Goal: Complete application form

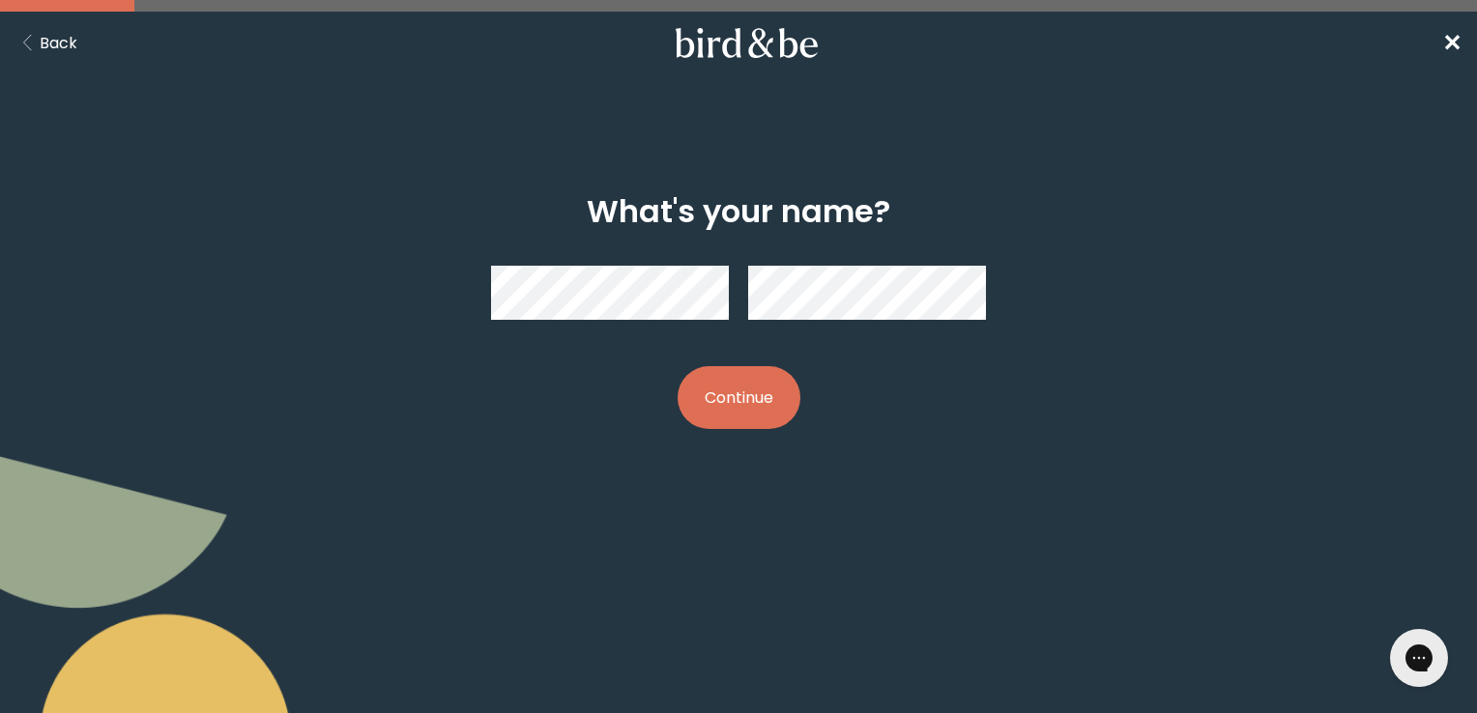
click at [745, 383] on button "Continue" at bounding box center [739, 397] width 123 height 63
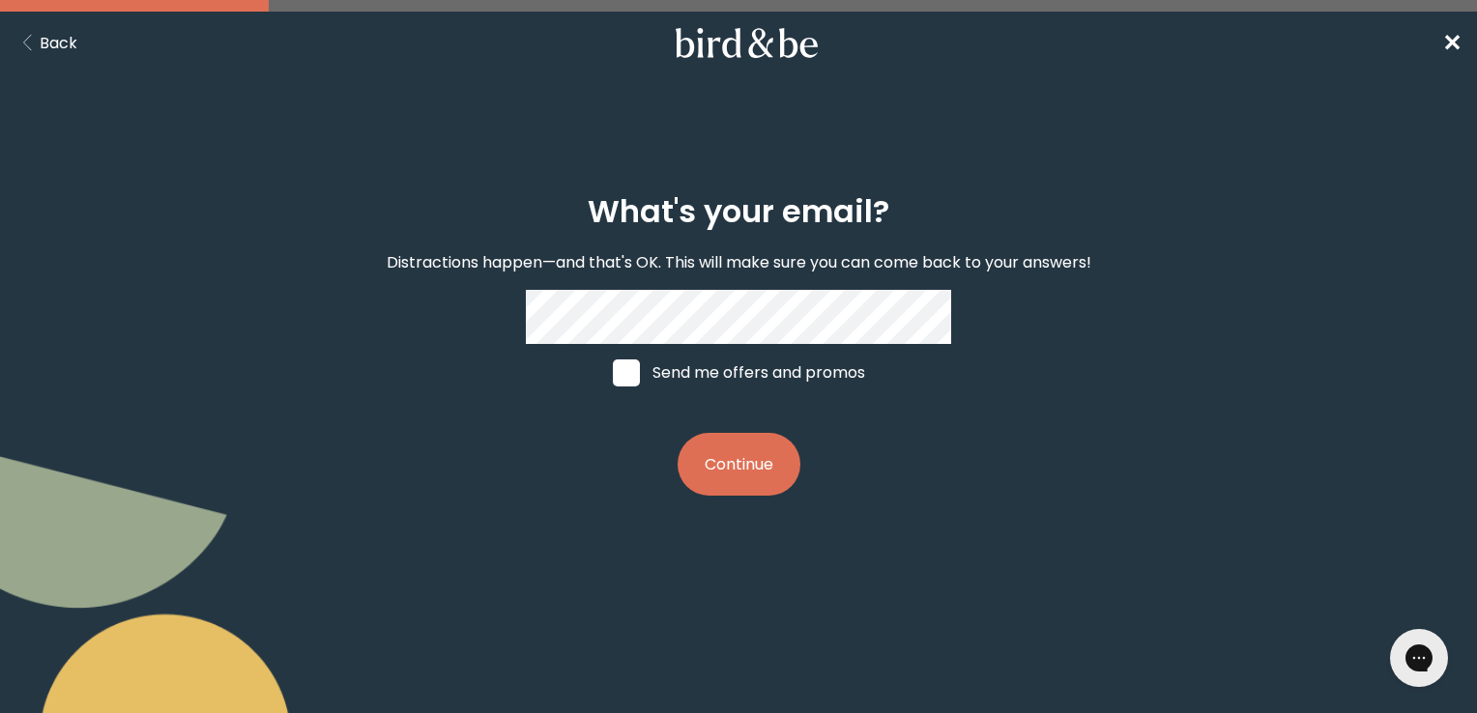
click at [733, 485] on button "Continue" at bounding box center [739, 464] width 123 height 63
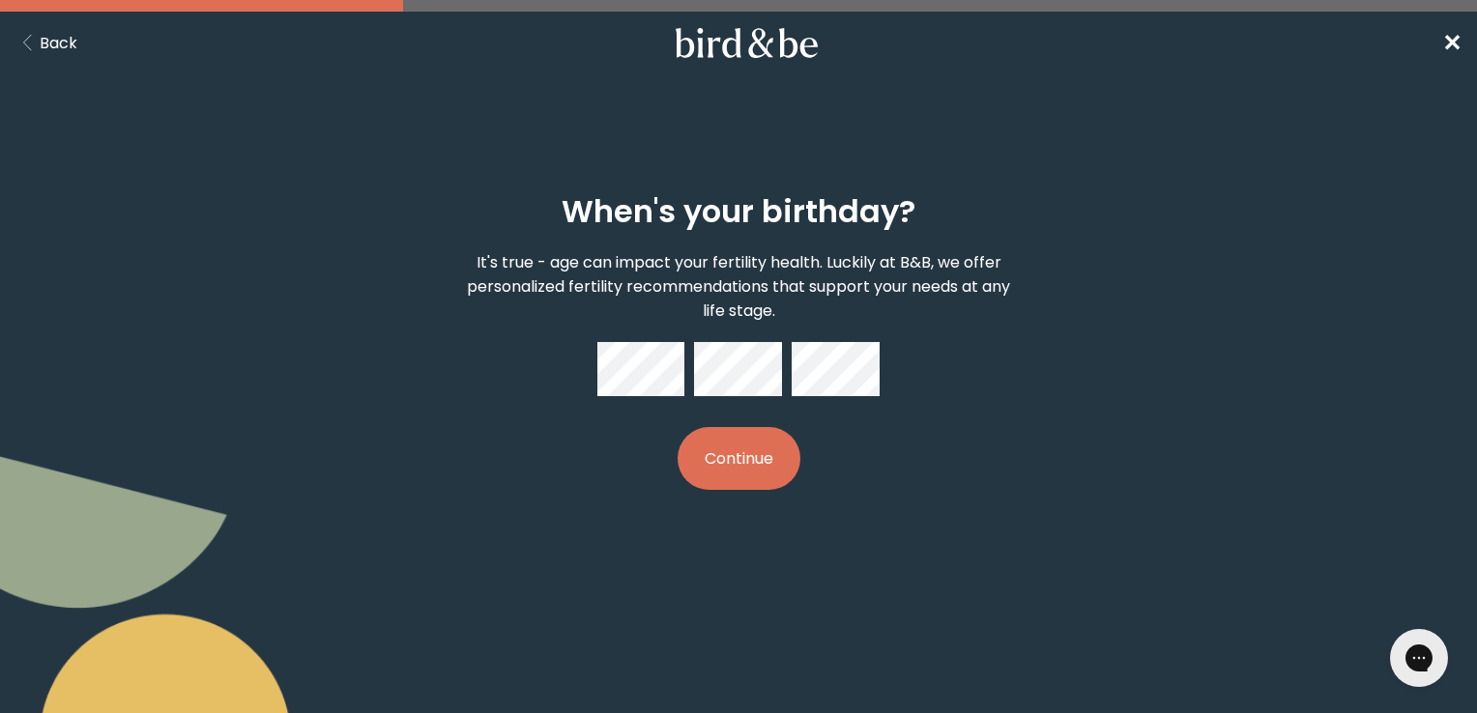
click at [743, 455] on button "Continue" at bounding box center [739, 458] width 123 height 63
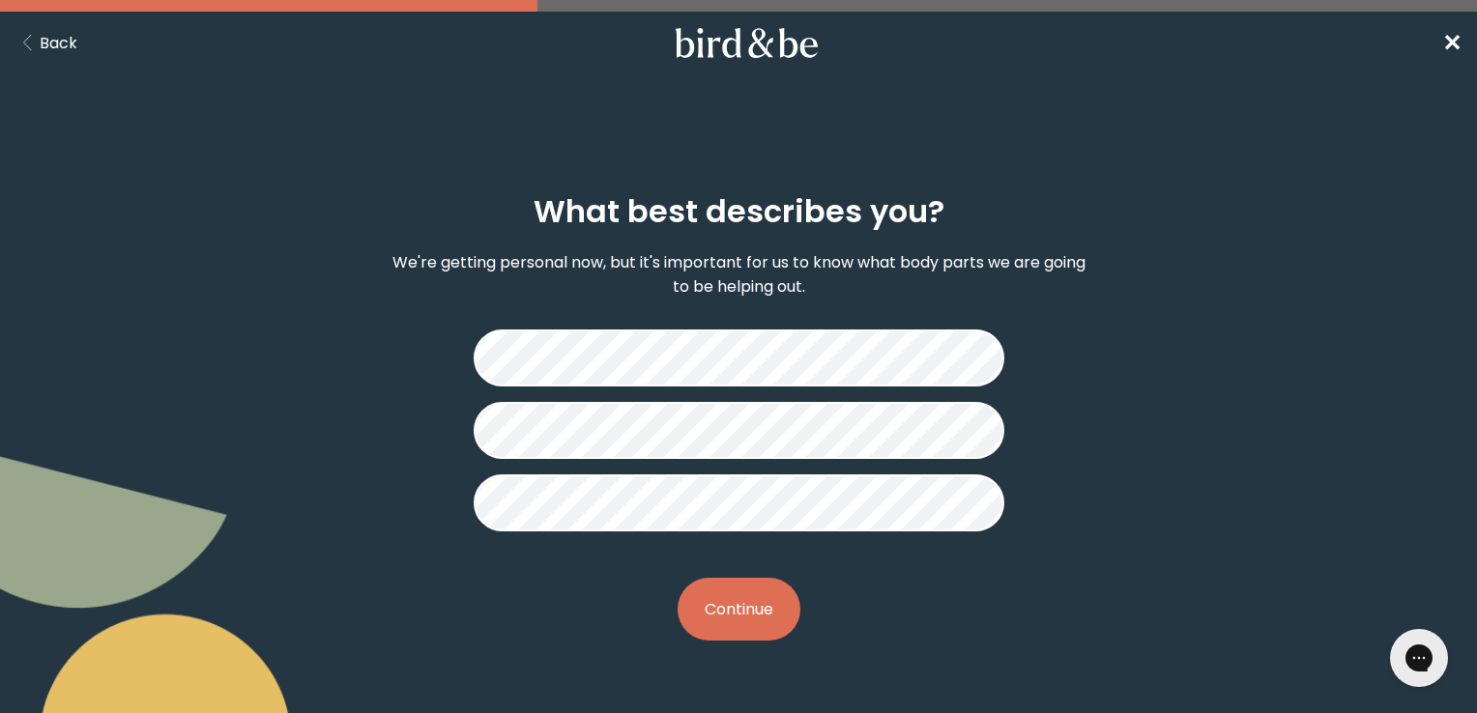
click at [749, 601] on button "Continue" at bounding box center [739, 609] width 123 height 63
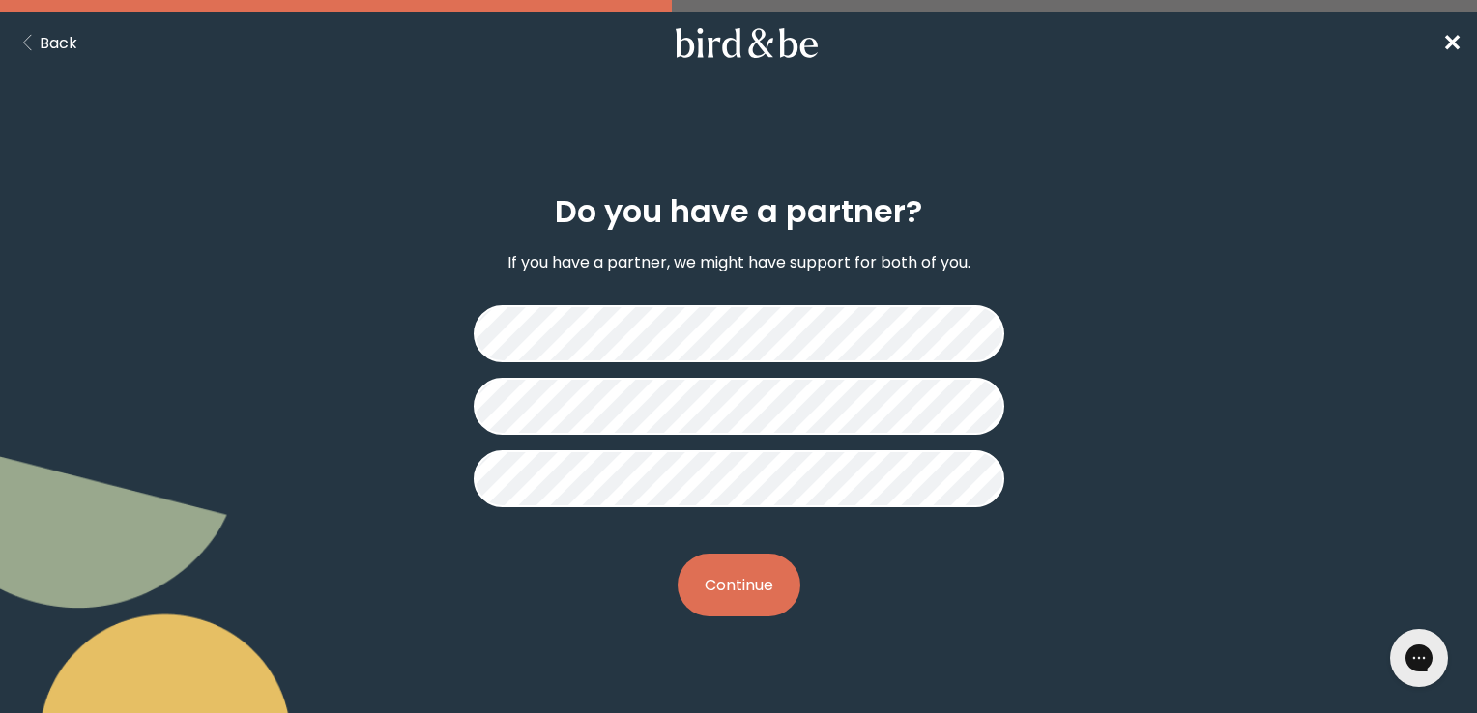
click at [738, 577] on button "Continue" at bounding box center [739, 585] width 123 height 63
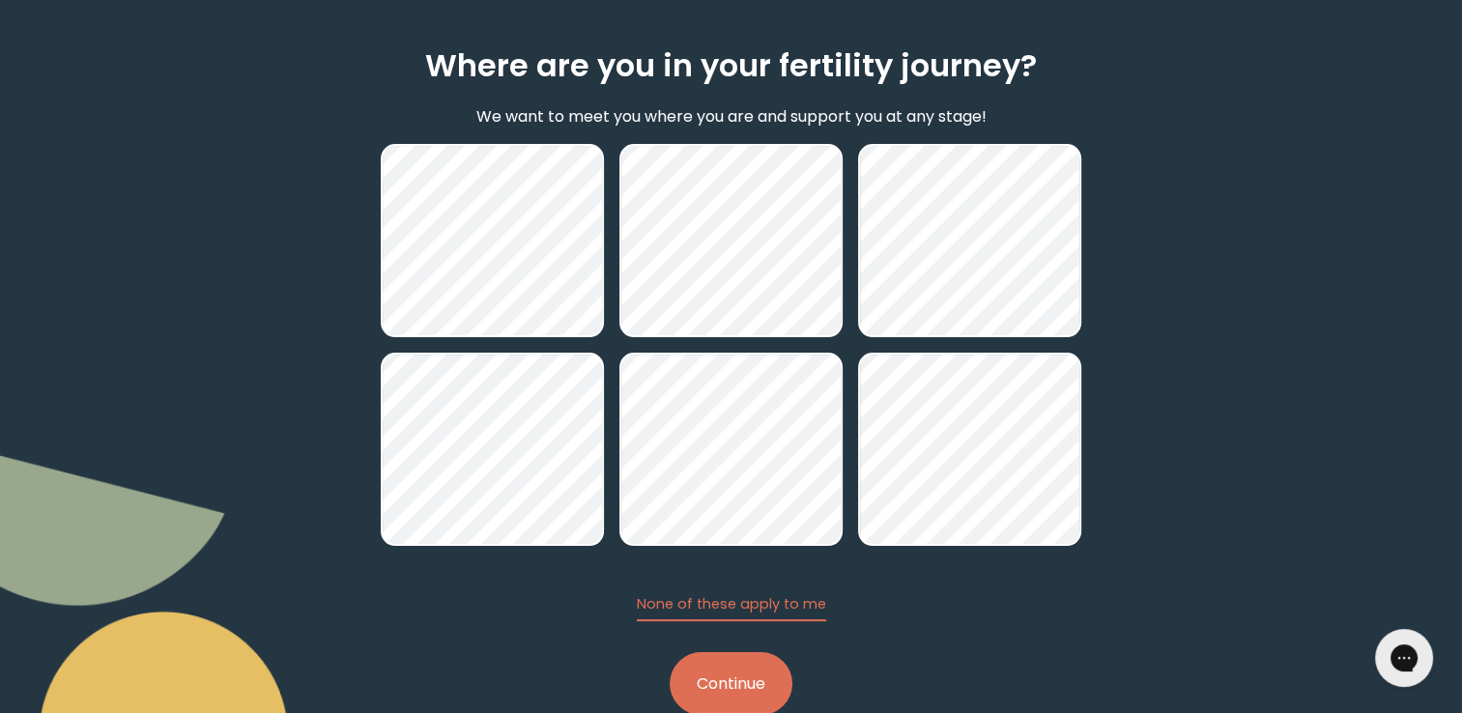
scroll to position [141, 0]
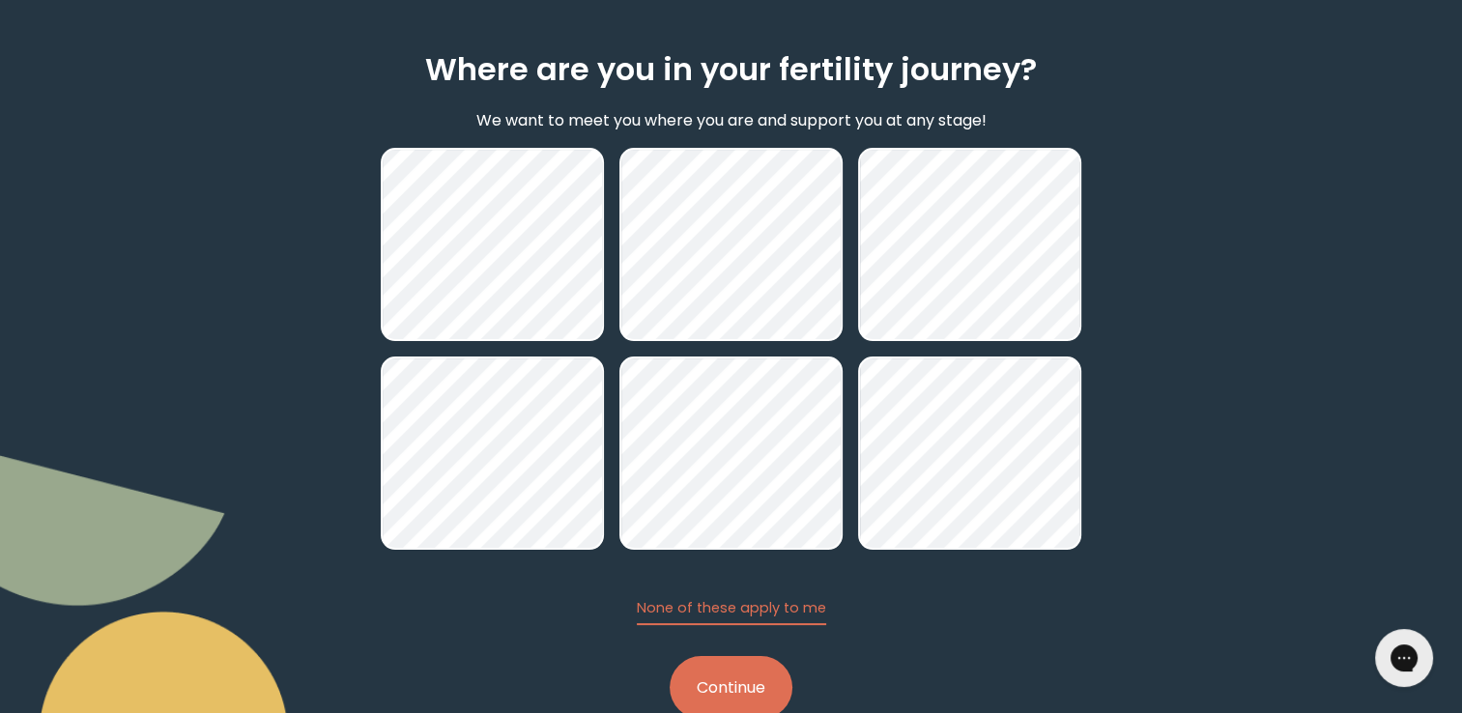
click at [754, 678] on button "Continue" at bounding box center [731, 687] width 123 height 63
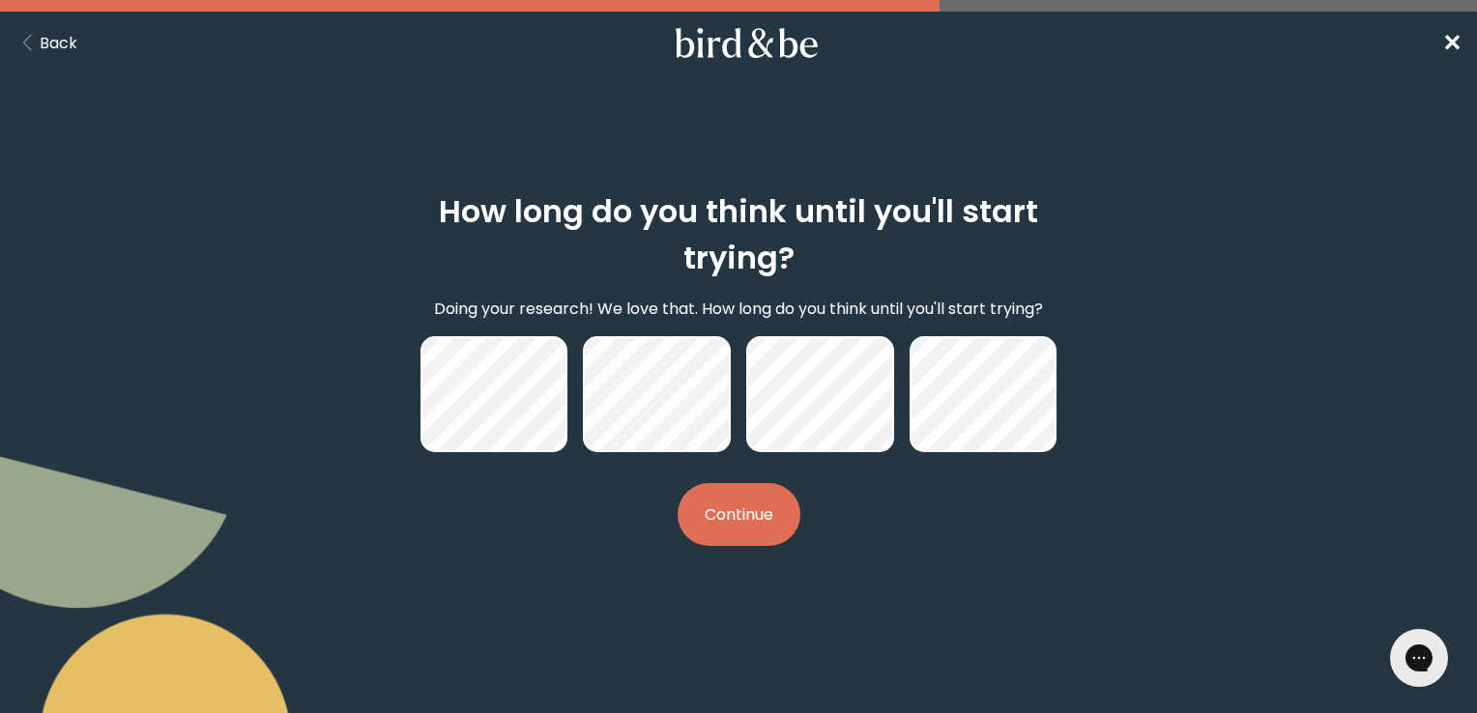
click at [742, 513] on button "Continue" at bounding box center [739, 514] width 123 height 63
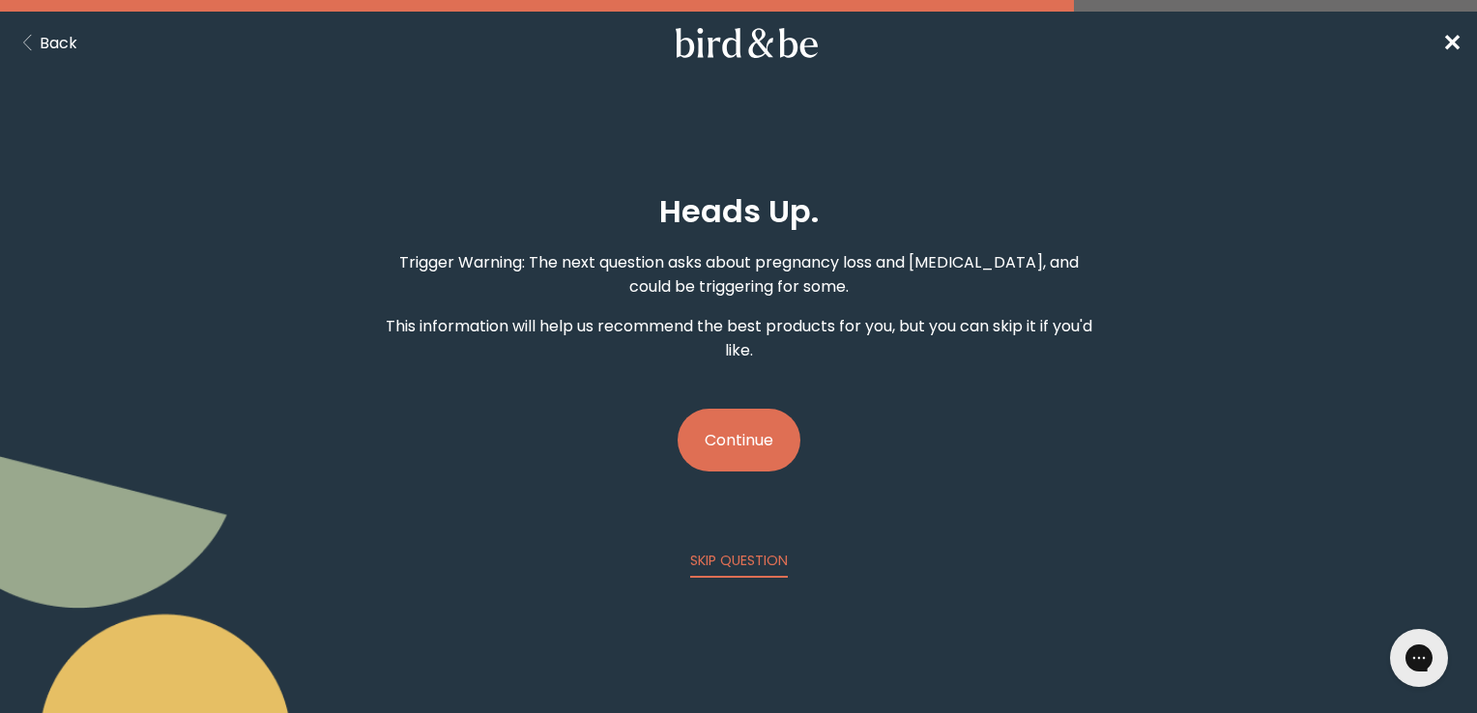
click at [730, 430] on button "Continue" at bounding box center [739, 440] width 123 height 63
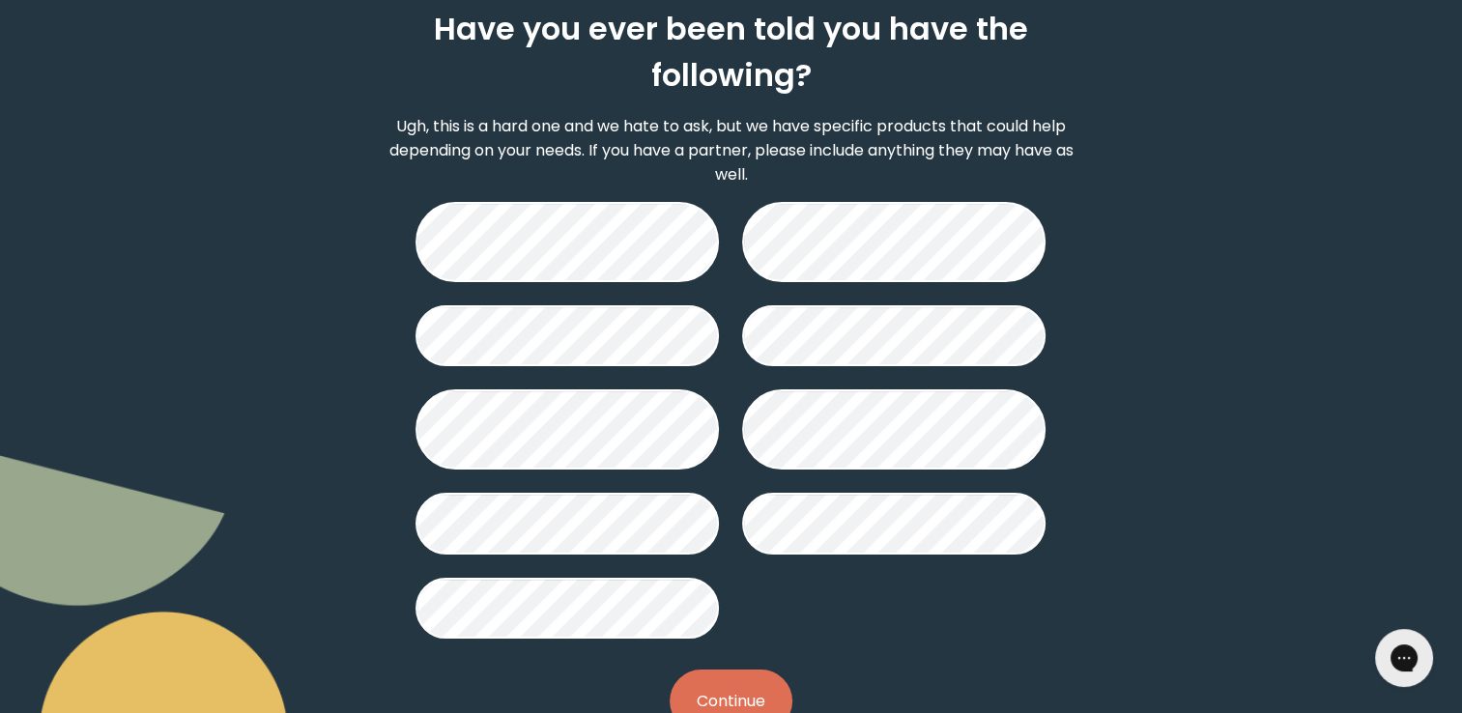
scroll to position [244, 0]
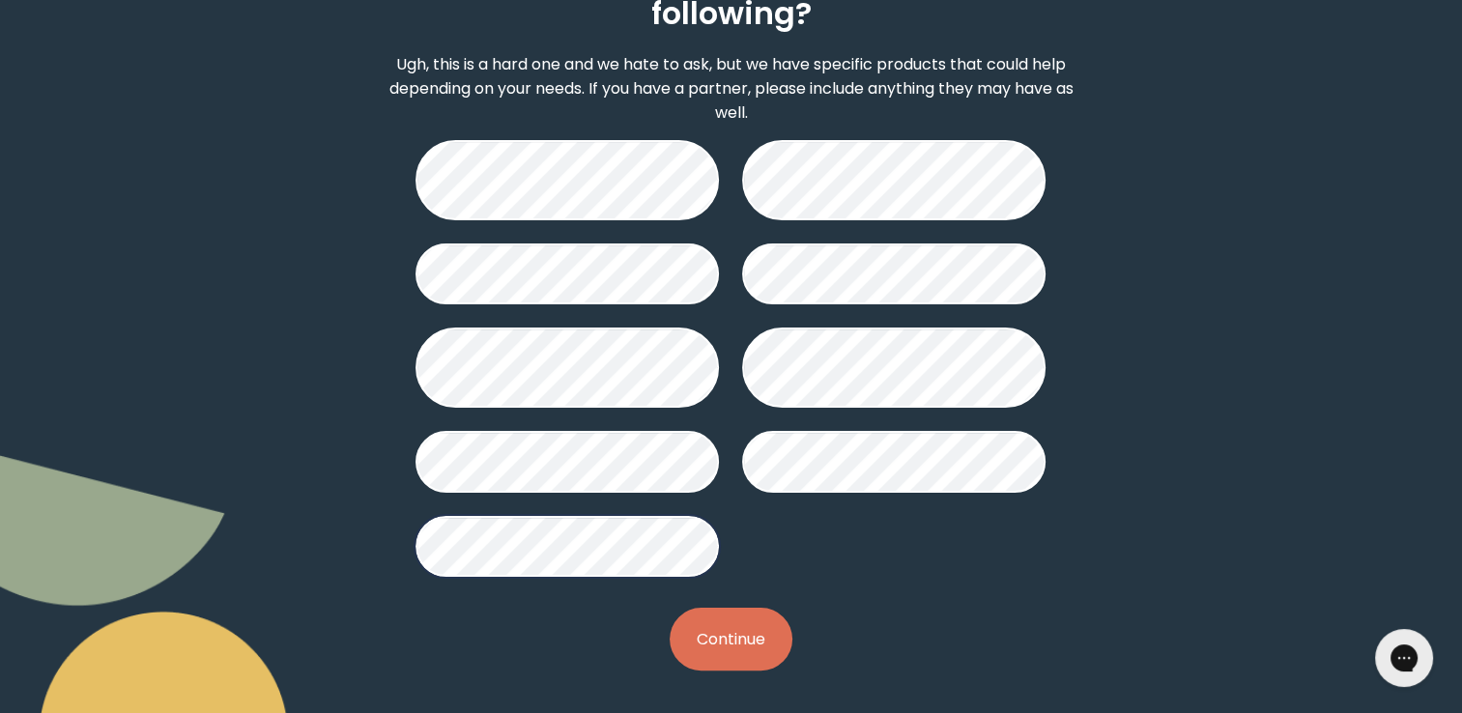
click at [744, 634] on button "Continue" at bounding box center [731, 639] width 123 height 63
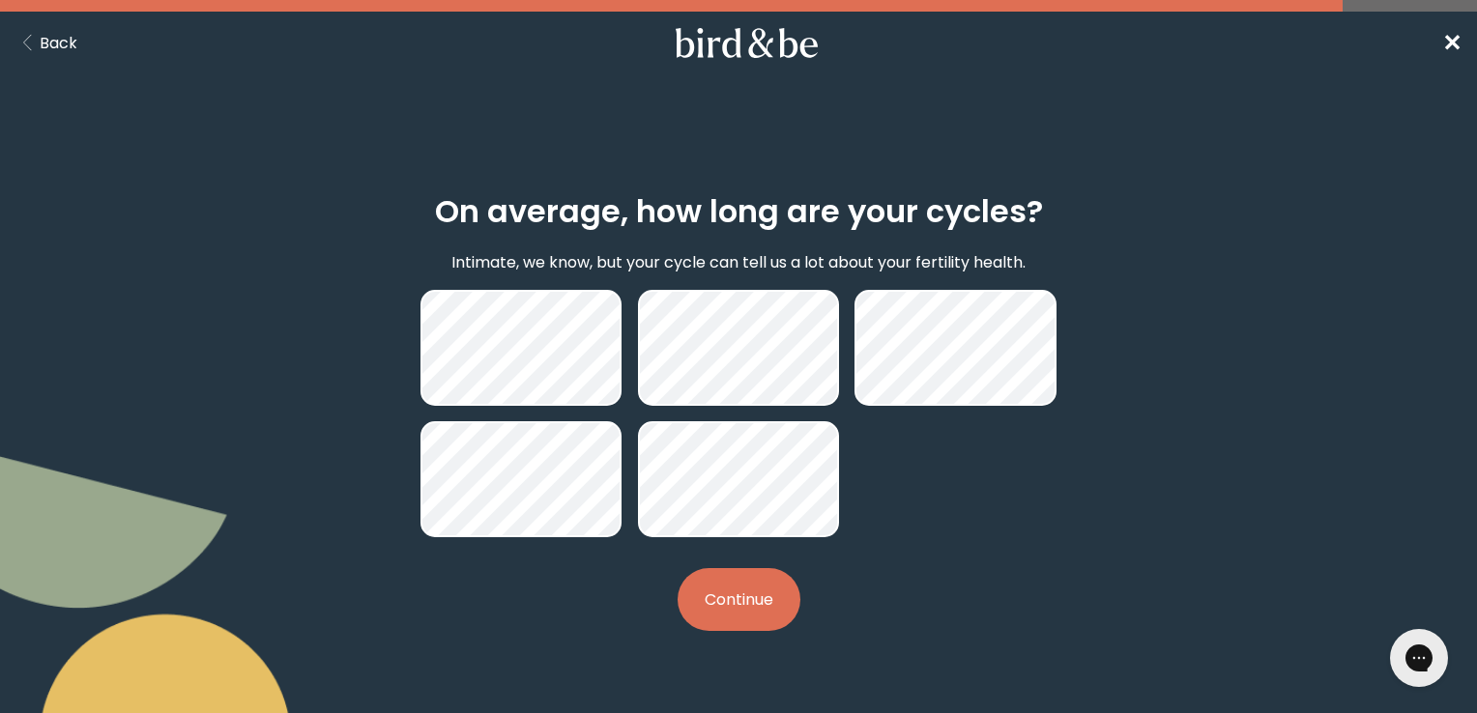
click at [741, 595] on button "Continue" at bounding box center [739, 599] width 123 height 63
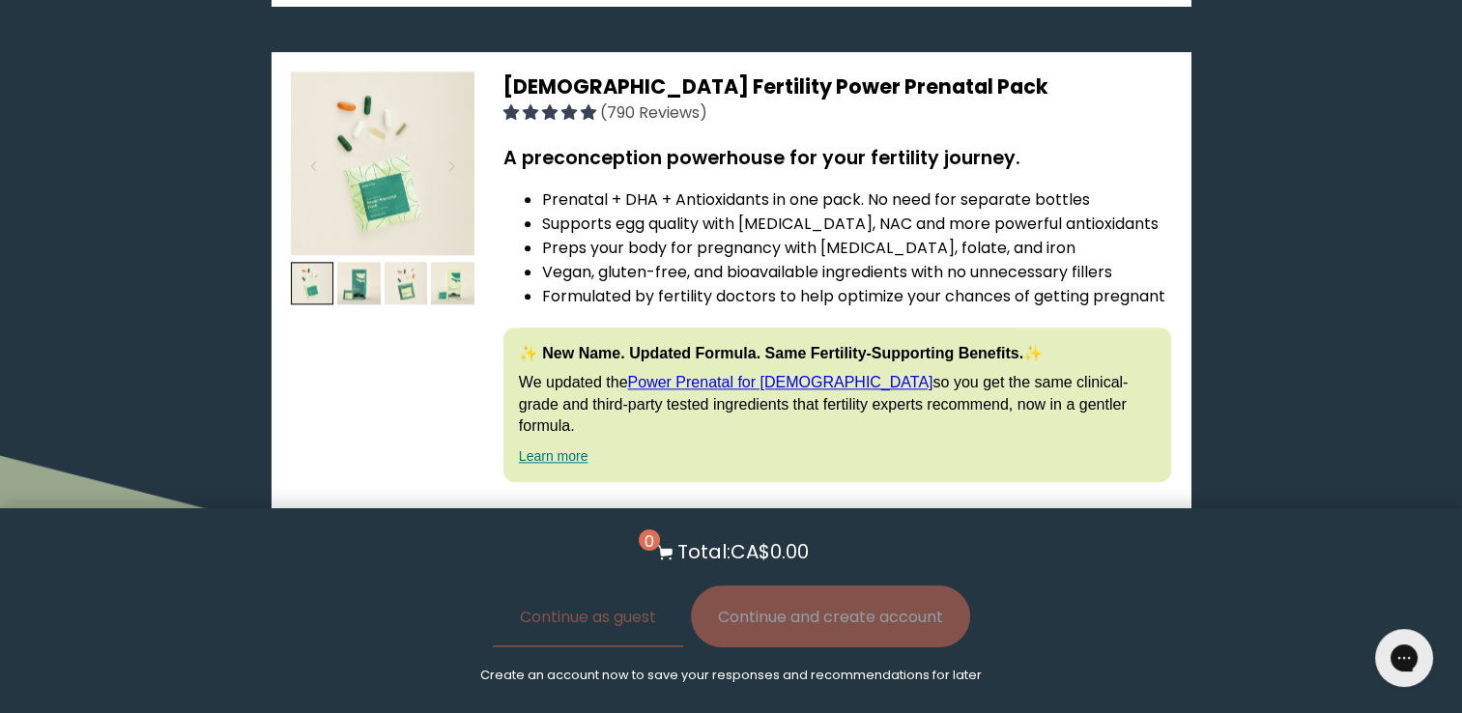
scroll to position [2188, 0]
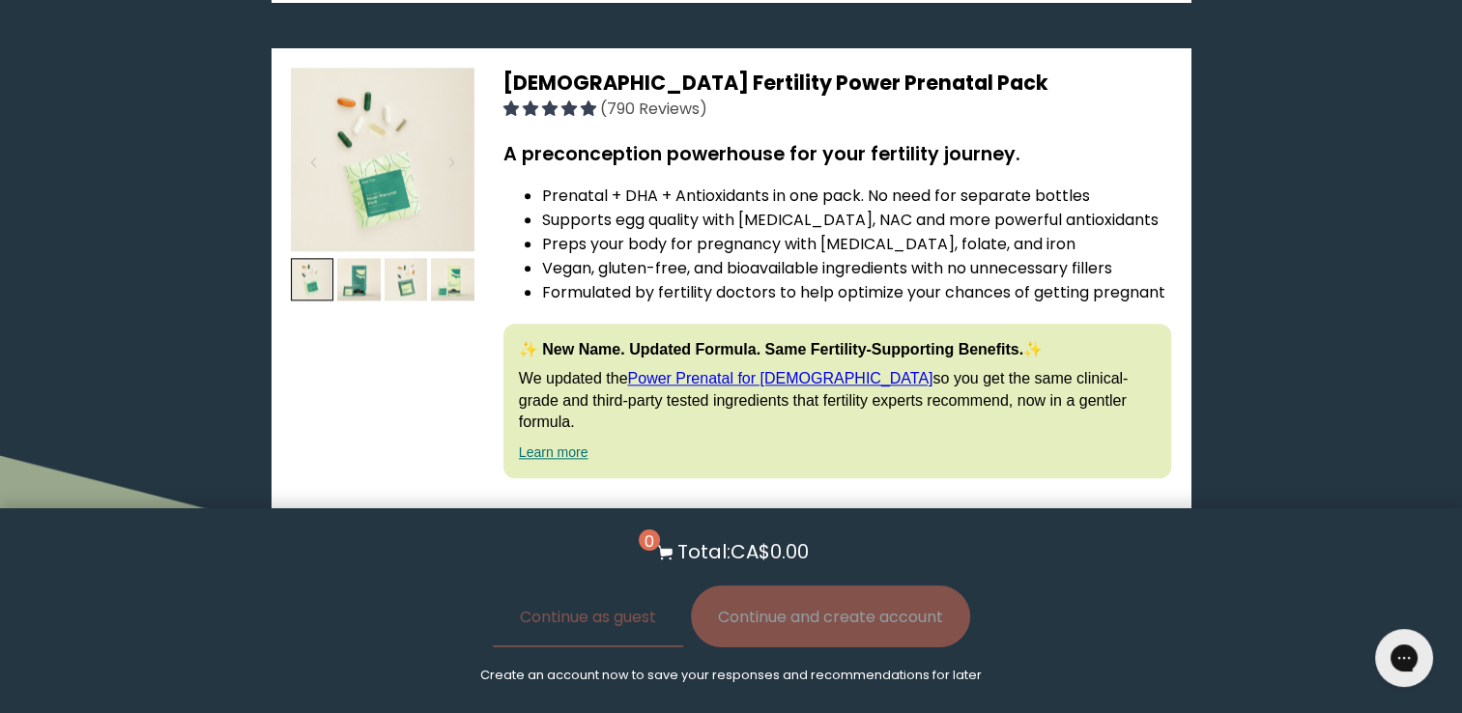
click at [363, 184] on img at bounding box center [383, 160] width 184 height 184
click at [701, 371] on link "Power Prenatal for [DEMOGRAPHIC_DATA]" at bounding box center [779, 378] width 305 height 16
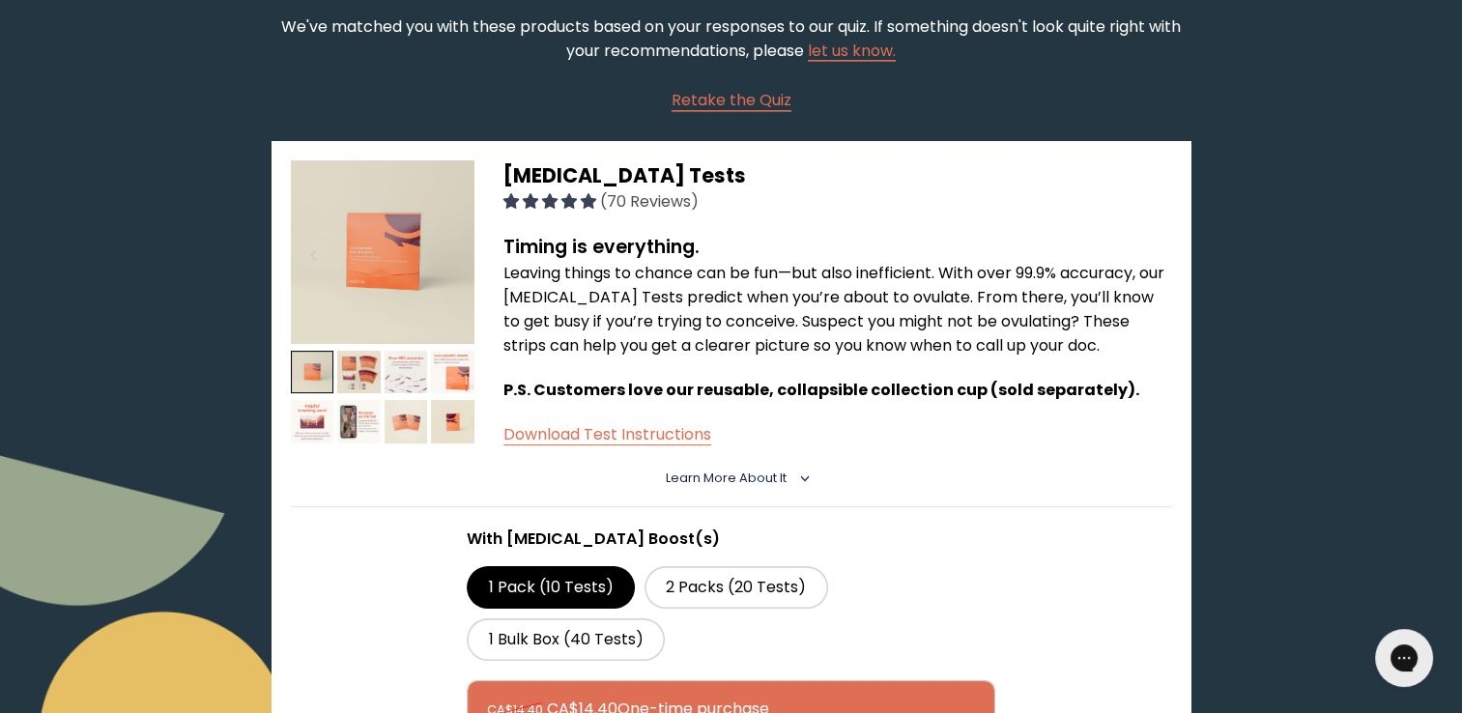
scroll to position [0, 0]
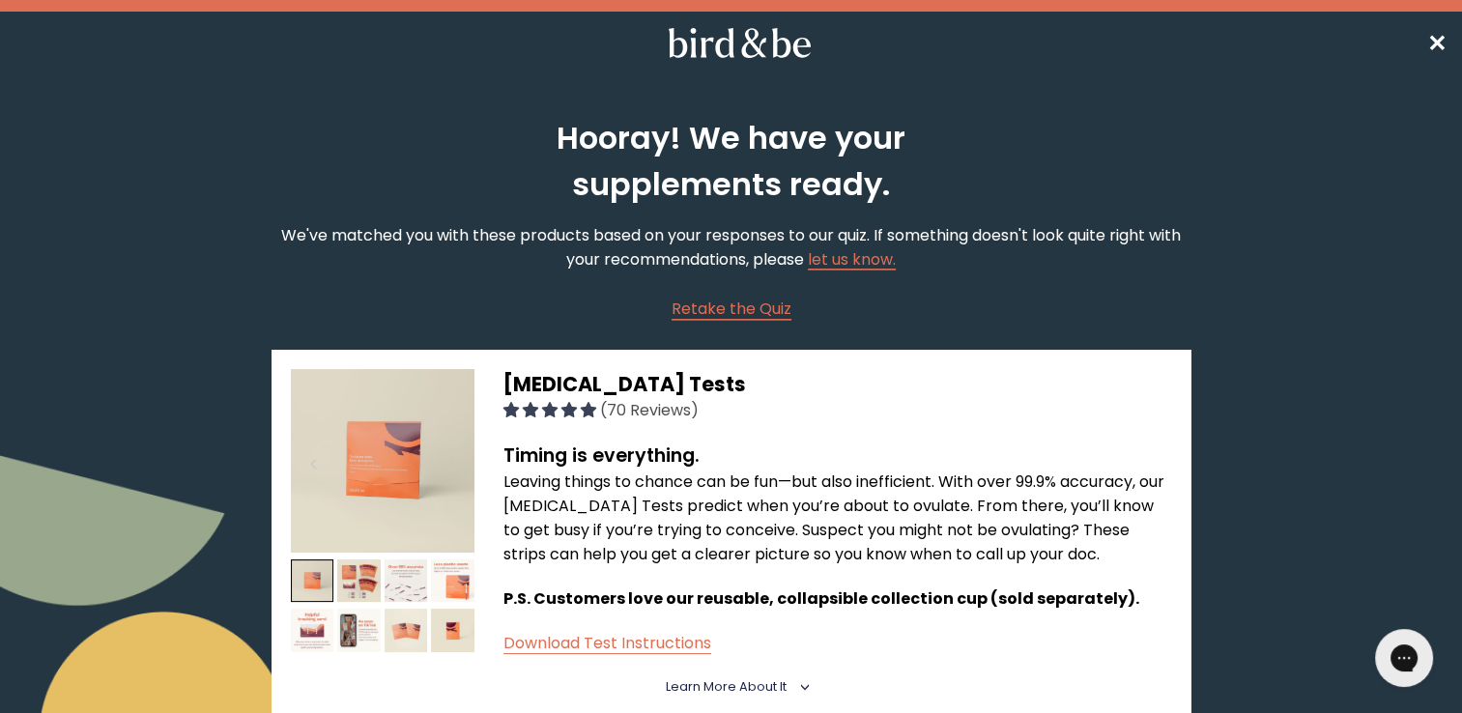
click at [1438, 43] on span "✕" at bounding box center [1437, 43] width 19 height 32
